Goal: Task Accomplishment & Management: Manage account settings

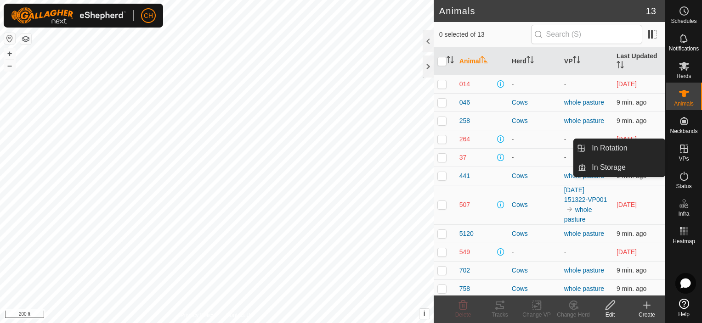
click at [685, 147] on icon at bounding box center [683, 148] width 11 height 11
click at [608, 149] on link "In Rotation" at bounding box center [625, 148] width 79 height 18
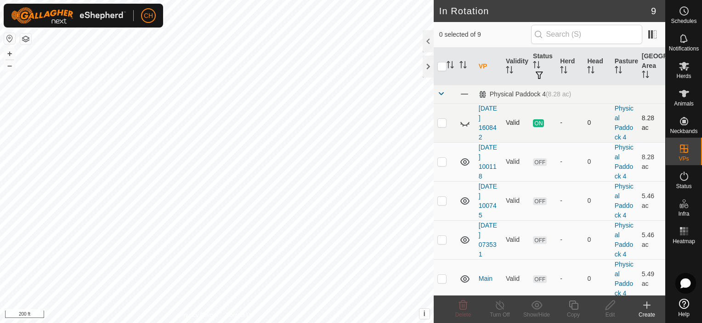
click at [441, 119] on td at bounding box center [445, 122] width 22 height 39
checkbox input "true"
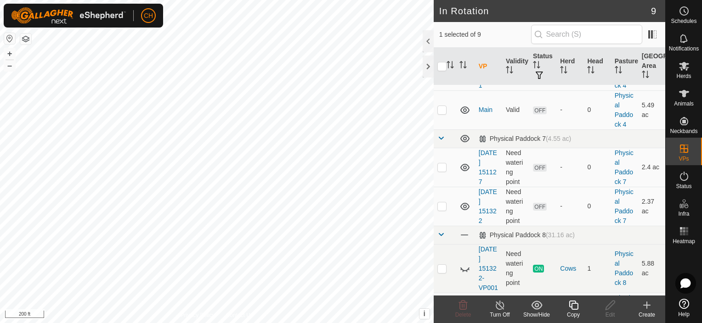
scroll to position [214, 0]
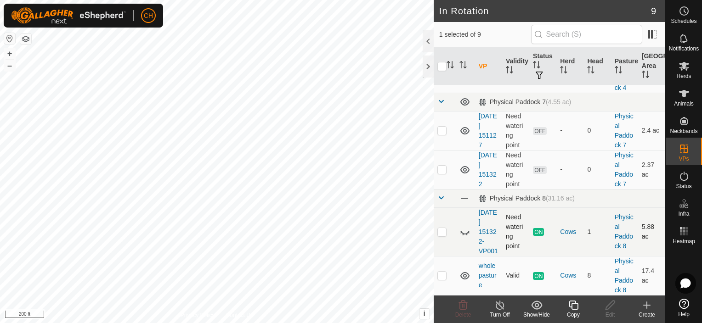
click at [467, 226] on icon at bounding box center [464, 231] width 11 height 11
click at [440, 228] on p-checkbox at bounding box center [441, 231] width 9 height 7
checkbox input "true"
click at [500, 310] on icon at bounding box center [499, 305] width 11 height 11
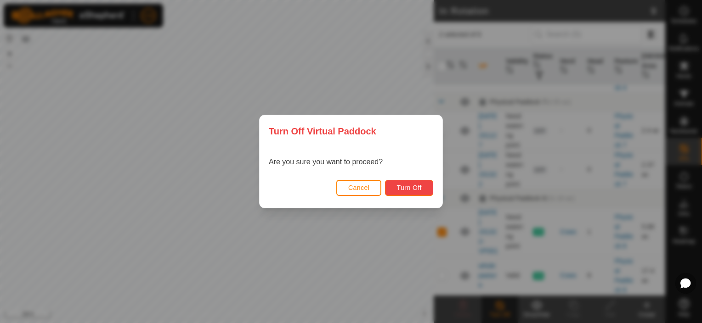
click at [413, 189] on span "Turn Off" at bounding box center [408, 187] width 25 height 7
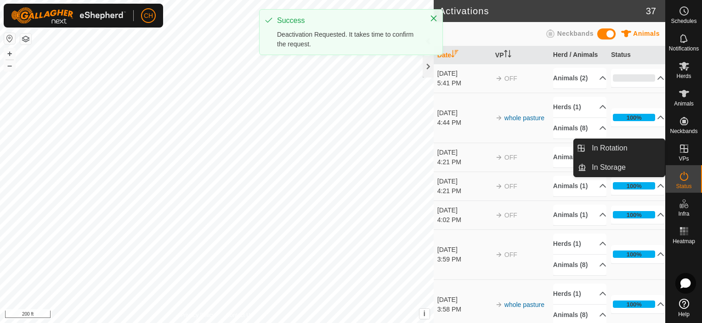
click at [684, 147] on icon at bounding box center [683, 148] width 11 height 11
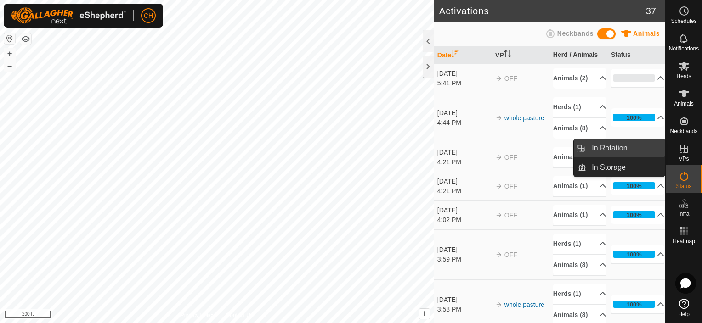
click at [606, 150] on link "In Rotation" at bounding box center [625, 148] width 79 height 18
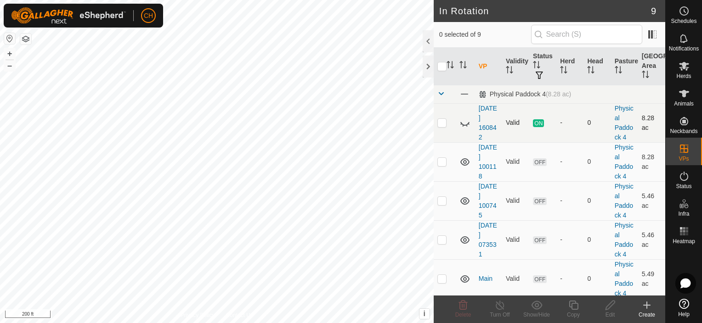
click at [465, 123] on icon at bounding box center [464, 123] width 11 height 11
click at [443, 121] on p-checkbox at bounding box center [441, 122] width 9 height 7
checkbox input "true"
click at [498, 305] on icon at bounding box center [499, 305] width 11 height 11
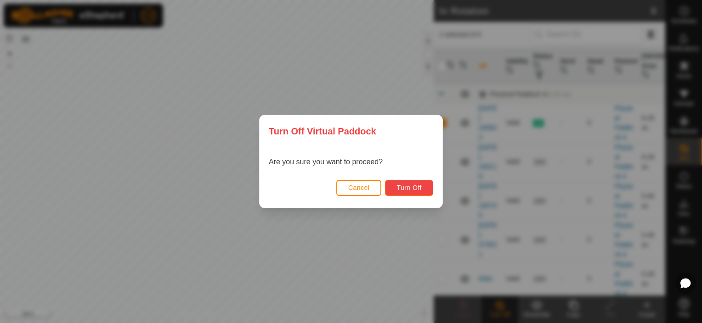
click at [410, 191] on span "Turn Off" at bounding box center [408, 187] width 25 height 7
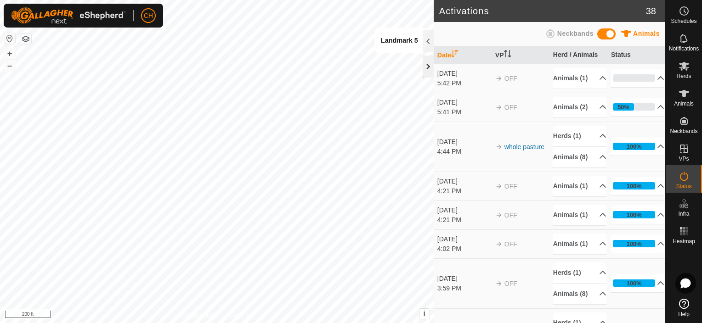
click at [428, 64] on div at bounding box center [428, 67] width 11 height 22
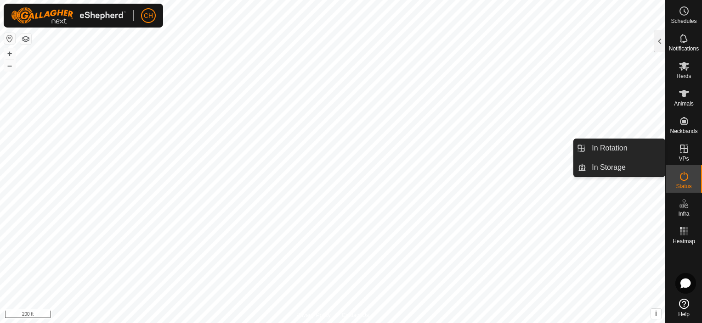
click at [683, 155] on es-virtualpaddocks-svg-icon at bounding box center [684, 148] width 17 height 15
click at [606, 154] on link "In Rotation" at bounding box center [625, 148] width 79 height 18
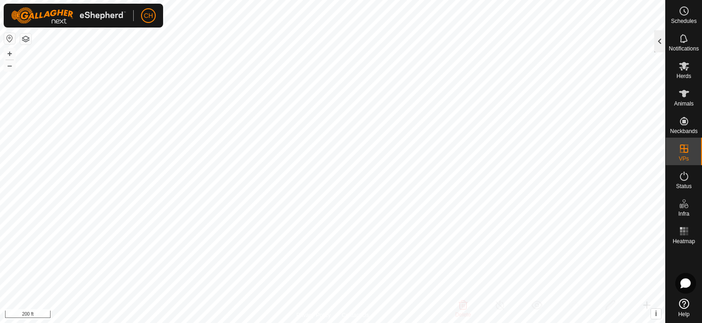
click at [659, 41] on div at bounding box center [659, 41] width 11 height 22
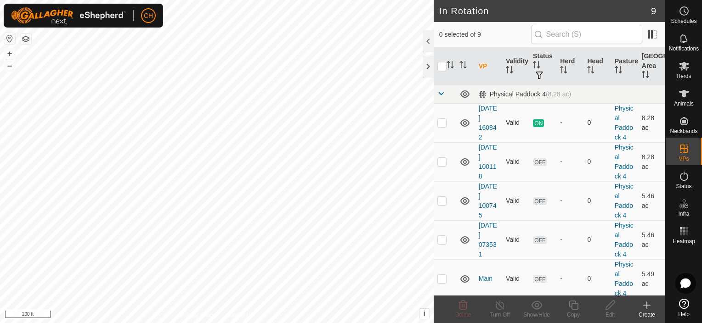
click at [459, 119] on icon at bounding box center [464, 123] width 11 height 11
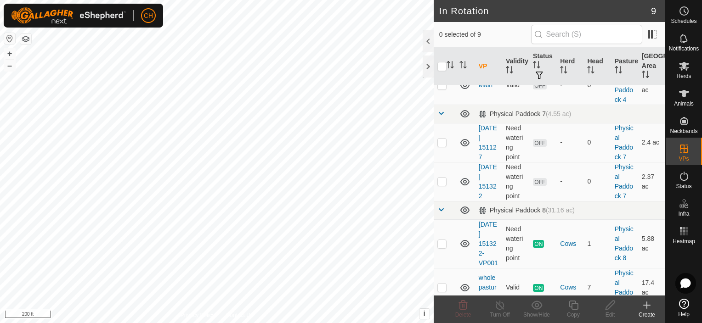
scroll to position [214, 0]
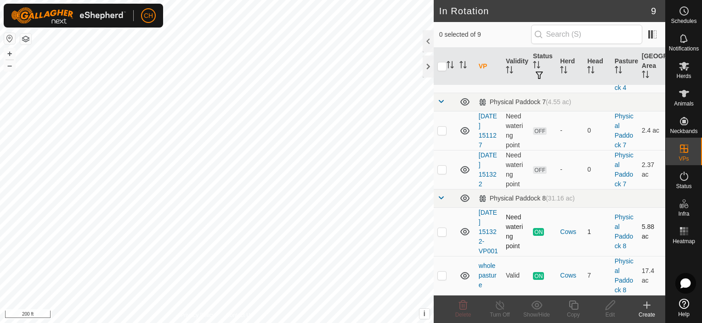
click at [463, 226] on icon at bounding box center [464, 231] width 11 height 11
click at [464, 227] on icon at bounding box center [464, 231] width 11 height 11
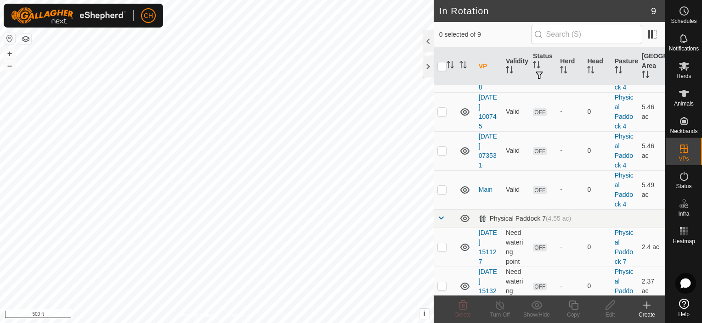
scroll to position [0, 0]
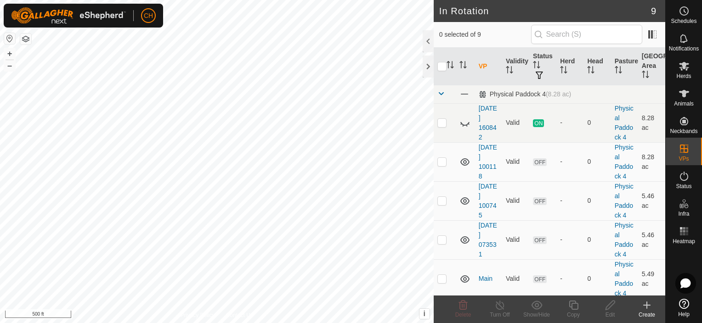
click at [464, 125] on icon at bounding box center [464, 124] width 9 height 4
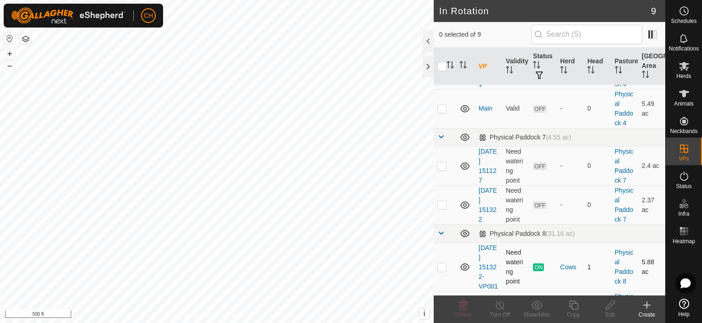
scroll to position [171, 0]
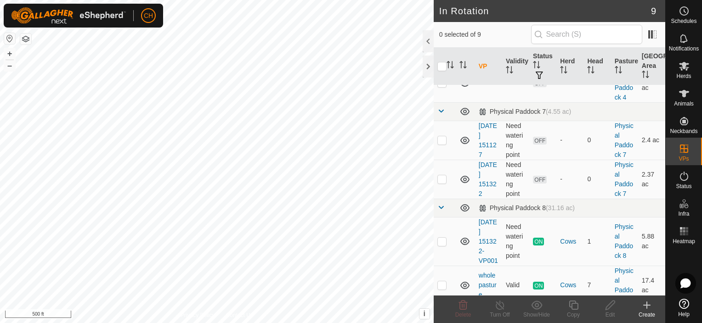
scroll to position [214, 0]
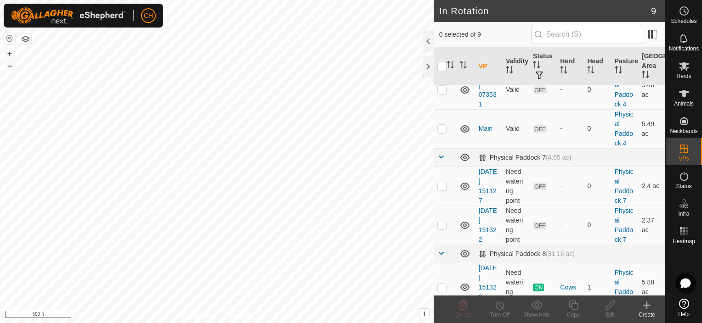
scroll to position [150, 0]
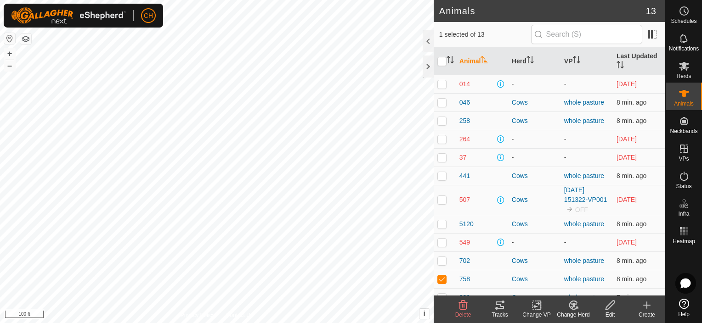
click at [501, 309] on icon at bounding box center [500, 305] width 8 height 7
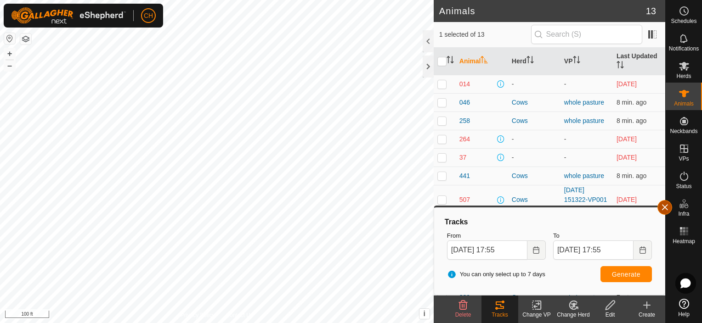
click at [665, 207] on button "button" at bounding box center [664, 207] width 15 height 15
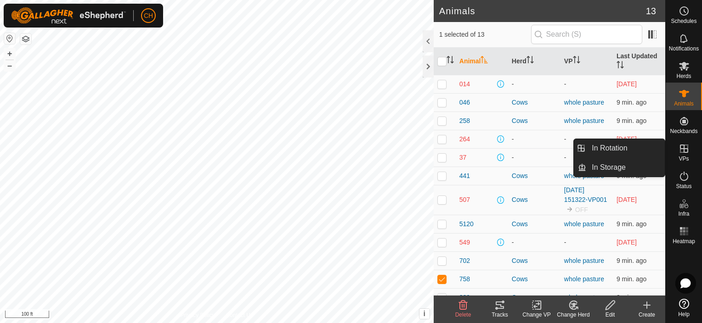
click at [683, 149] on icon at bounding box center [683, 148] width 11 height 11
click at [604, 152] on link "In Rotation" at bounding box center [625, 148] width 79 height 18
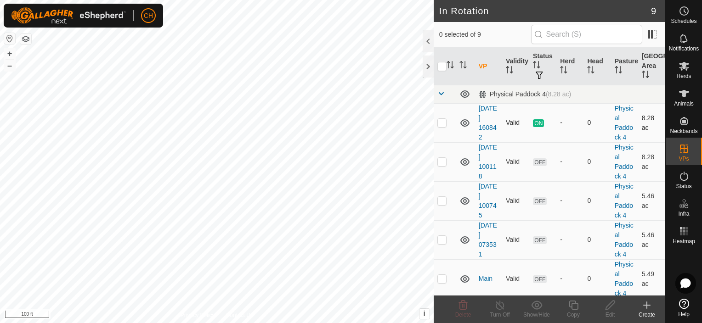
click at [441, 121] on p-checkbox at bounding box center [441, 122] width 9 height 7
checkbox input "true"
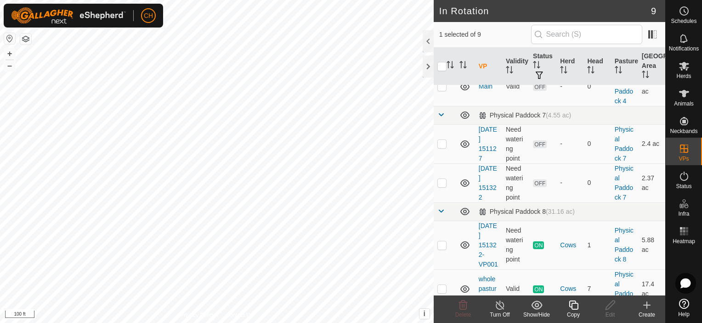
scroll to position [214, 0]
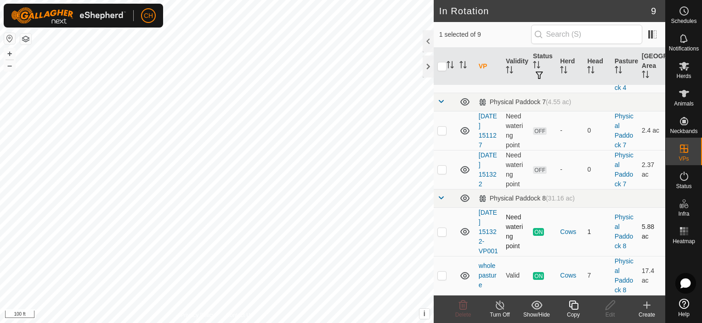
click at [437, 228] on p-checkbox at bounding box center [441, 231] width 9 height 7
click at [441, 228] on p-checkbox at bounding box center [441, 231] width 9 height 7
checkbox input "false"
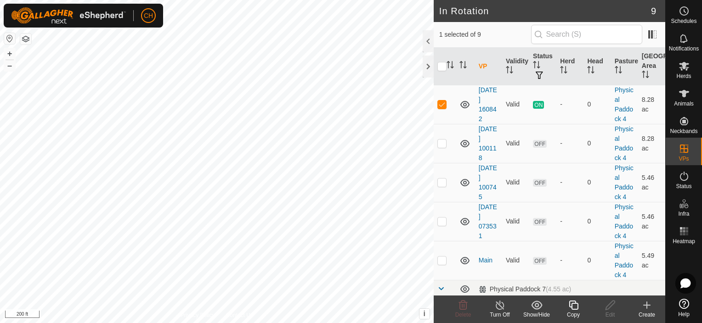
scroll to position [0, 0]
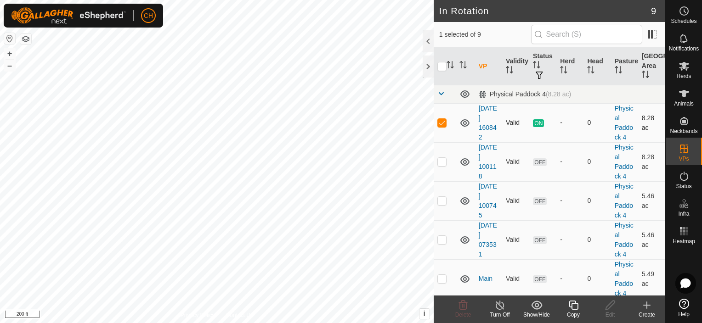
click at [442, 120] on p-checkbox at bounding box center [441, 122] width 9 height 7
checkbox input "false"
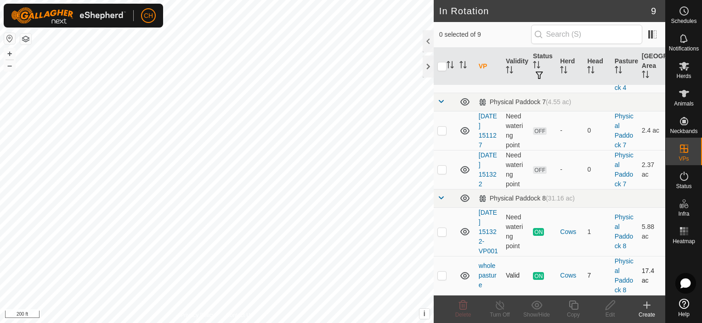
click at [446, 279] on td at bounding box center [445, 275] width 22 height 39
checkbox input "true"
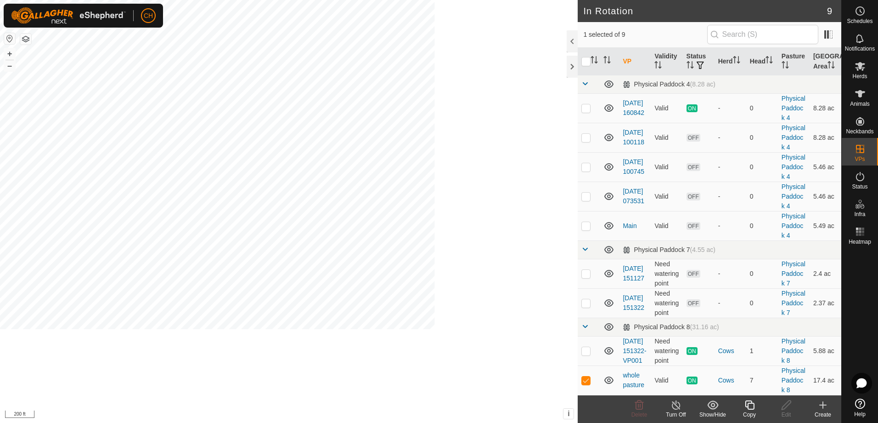
scroll to position [87, 0]
